Goal: Transaction & Acquisition: Purchase product/service

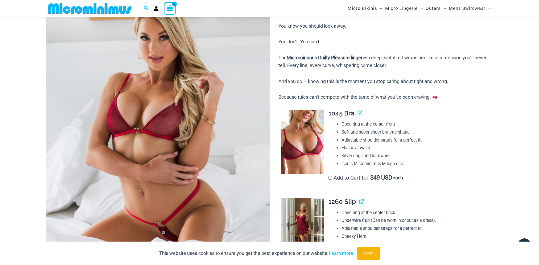
scroll to position [155, 0]
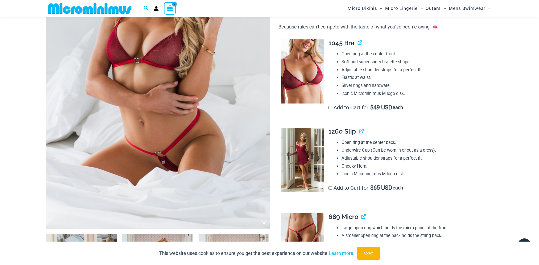
click at [196, 141] on img at bounding box center [157, 61] width 223 height 335
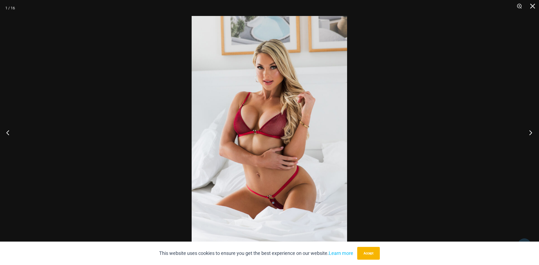
click at [530, 133] on button "Next" at bounding box center [529, 132] width 20 height 27
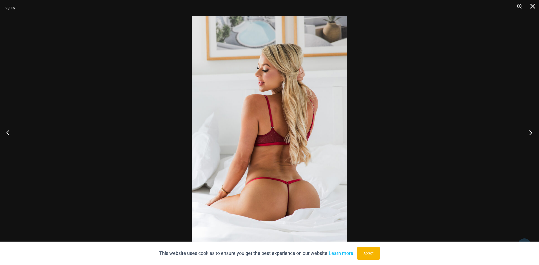
click at [530, 133] on button "Next" at bounding box center [529, 132] width 20 height 27
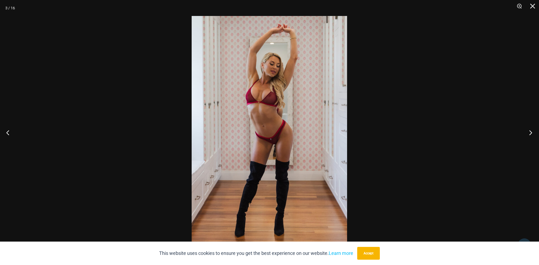
click at [530, 133] on button "Next" at bounding box center [529, 132] width 20 height 27
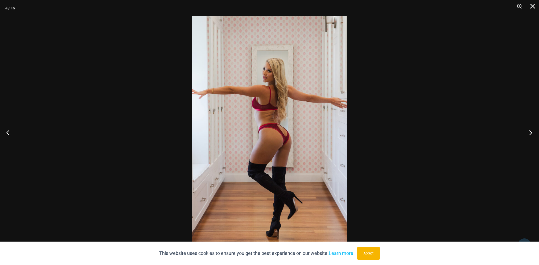
click at [530, 133] on button "Next" at bounding box center [529, 132] width 20 height 27
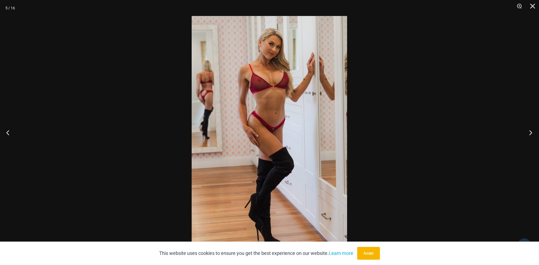
click at [530, 133] on button "Next" at bounding box center [529, 132] width 20 height 27
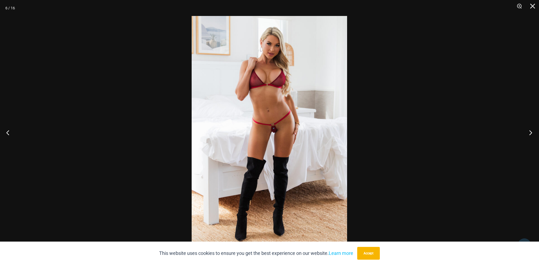
click at [530, 133] on button "Next" at bounding box center [529, 132] width 20 height 27
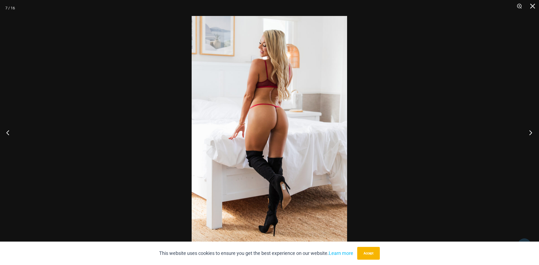
click at [530, 133] on button "Next" at bounding box center [529, 132] width 20 height 27
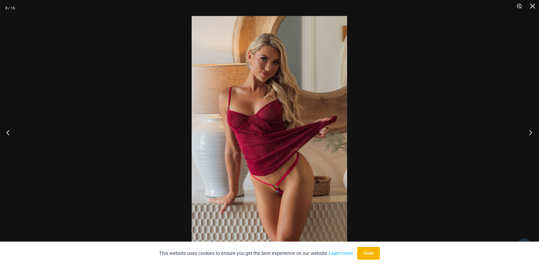
click at [530, 133] on button "Next" at bounding box center [529, 132] width 20 height 27
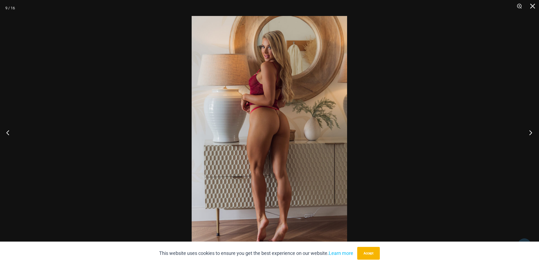
click at [530, 133] on button "Next" at bounding box center [529, 132] width 20 height 27
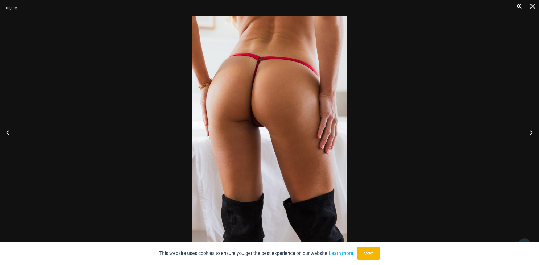
click at [518, 4] on button "Zoom" at bounding box center [516, 8] width 13 height 16
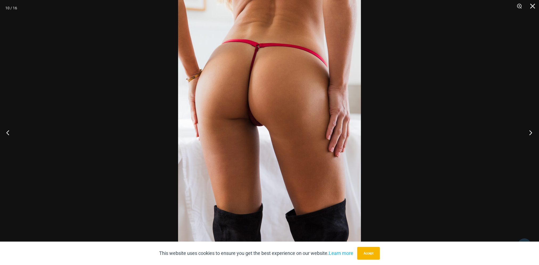
click at [528, 131] on button "Next" at bounding box center [529, 132] width 20 height 27
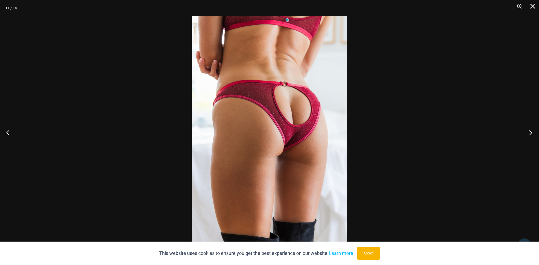
click at [529, 131] on button "Next" at bounding box center [529, 132] width 20 height 27
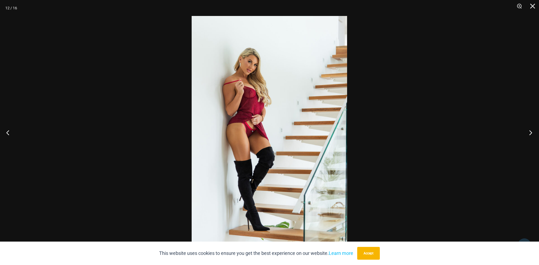
click at [529, 131] on button "Next" at bounding box center [529, 132] width 20 height 27
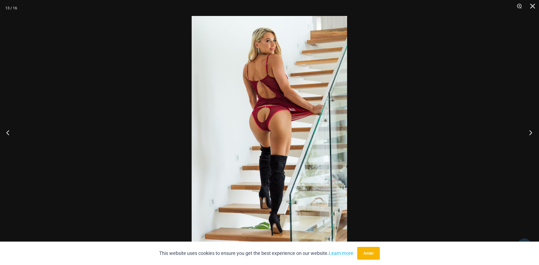
click at [529, 131] on button "Next" at bounding box center [529, 132] width 20 height 27
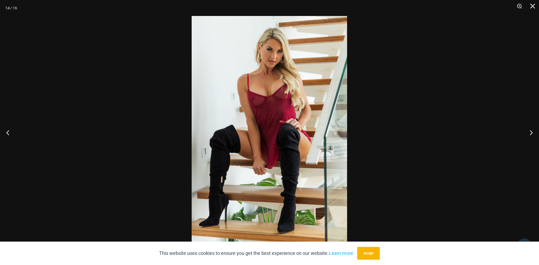
click at [9, 132] on button "Previous" at bounding box center [10, 132] width 20 height 27
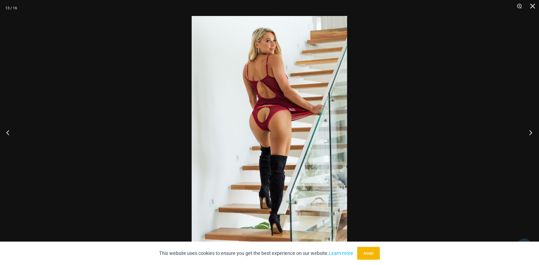
click at [529, 131] on button "Next" at bounding box center [529, 132] width 20 height 27
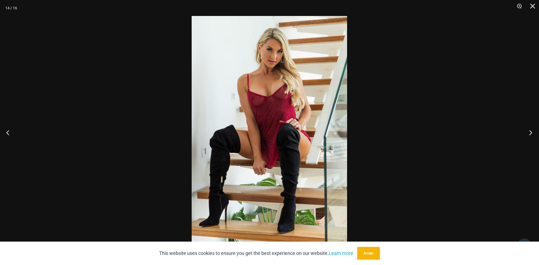
click at [529, 131] on button "Next" at bounding box center [529, 132] width 20 height 27
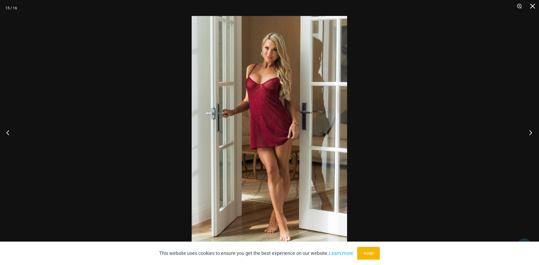
click at [529, 131] on button "Next" at bounding box center [529, 132] width 20 height 27
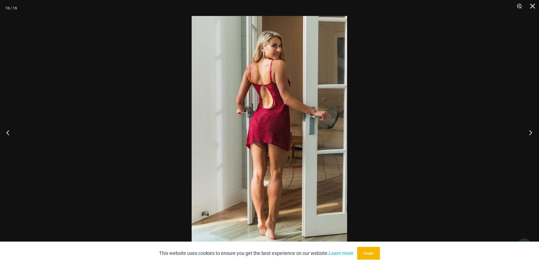
click at [529, 131] on button "Next" at bounding box center [529, 132] width 20 height 27
